Goal: Find specific page/section: Find specific page/section

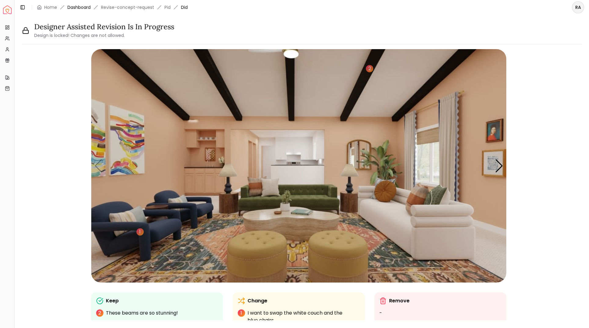
click at [89, 8] on link "Dashboard" at bounding box center [78, 7] width 23 height 6
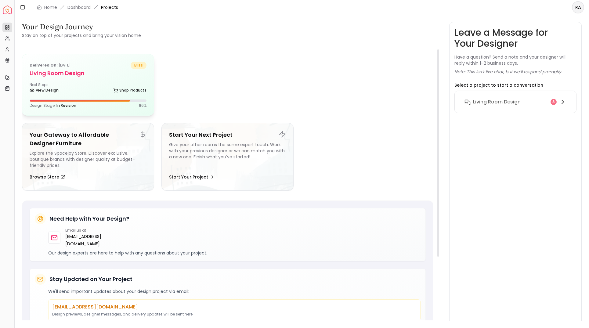
click at [95, 70] on h5 "Living Room Design" at bounding box center [88, 73] width 117 height 9
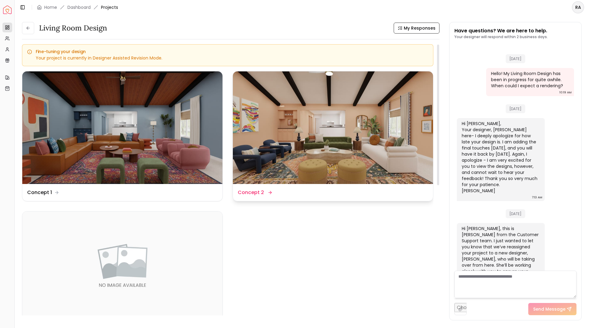
scroll to position [332, 0]
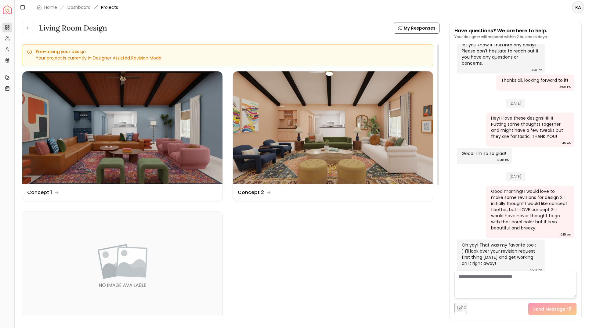
click at [309, 127] on img at bounding box center [333, 127] width 200 height 113
